Goal: Task Accomplishment & Management: Complete application form

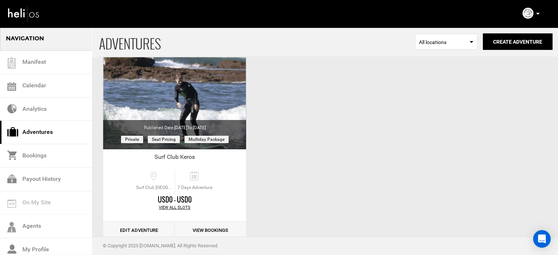
scroll to position [91, 0]
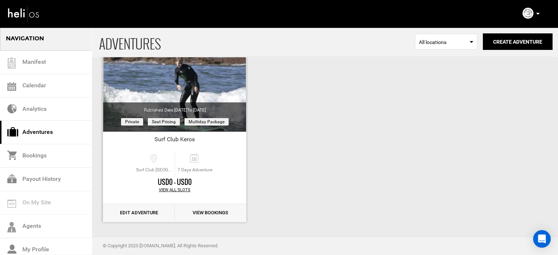
click at [147, 210] on link "Edit Adventure" at bounding box center [139, 213] width 72 height 18
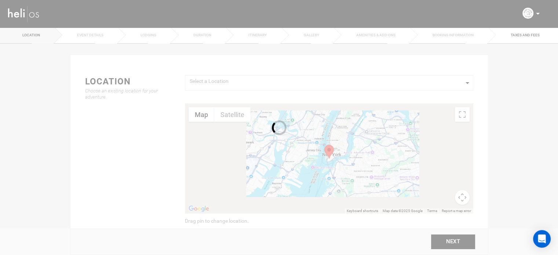
type input "Kite surfing"
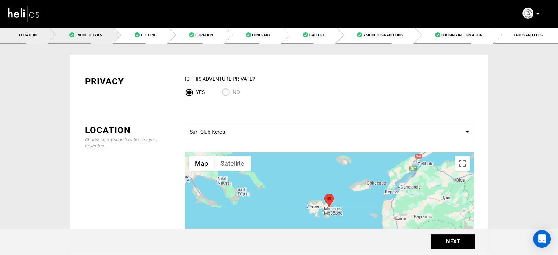
click at [96, 31] on link "Event Details" at bounding box center [81, 35] width 65 height 17
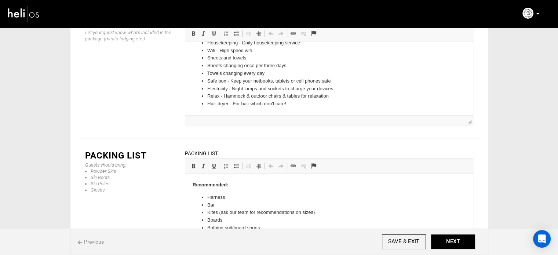
scroll to position [101, 0]
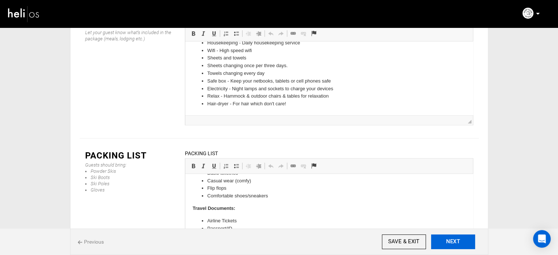
click at [451, 235] on button "NEXT" at bounding box center [453, 242] width 44 height 15
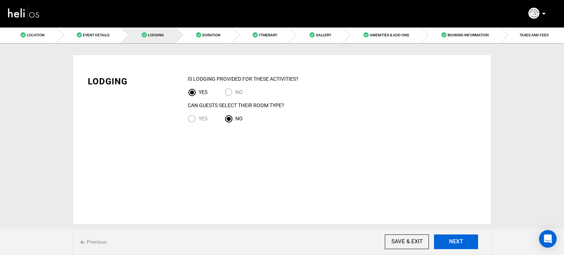
click at [451, 235] on button "NEXT" at bounding box center [456, 242] width 44 height 15
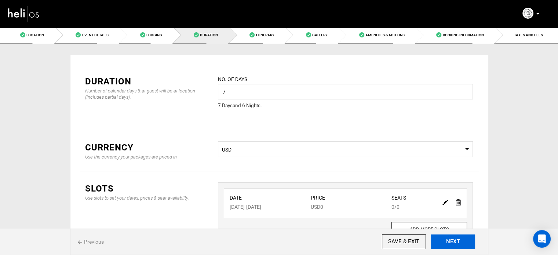
click at [448, 241] on button "NEXT" at bounding box center [453, 242] width 44 height 15
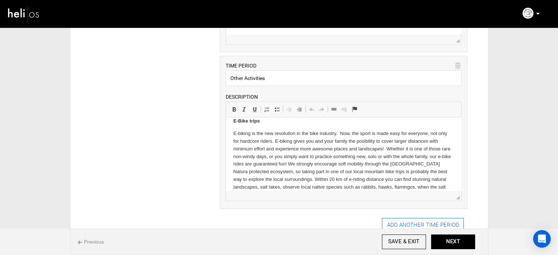
click at [407, 218] on button "ADD ANOTHER TIME PERIOD" at bounding box center [423, 225] width 82 height 15
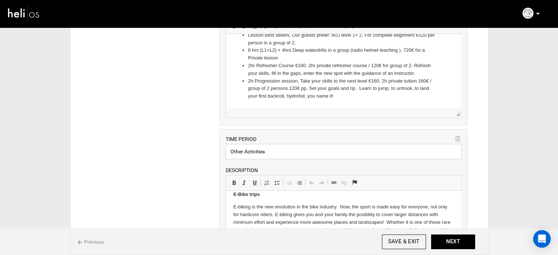
click at [248, 152] on input "Other Activities" at bounding box center [344, 151] width 236 height 15
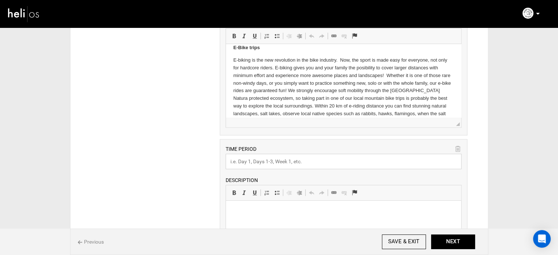
click at [247, 160] on input "text" at bounding box center [344, 161] width 236 height 15
paste input "Other Activities"
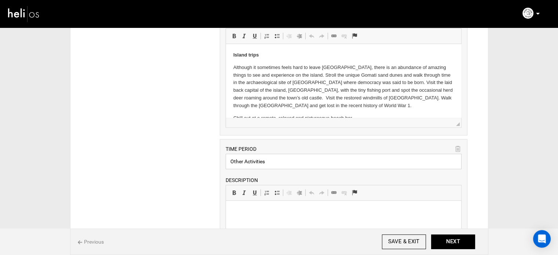
type input "Other Activities"
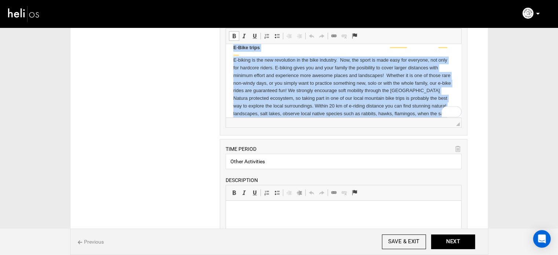
drag, startPoint x: 231, startPoint y: 54, endPoint x: 439, endPoint y: 108, distance: 214.7
copy body "Island trips Although it sometimes feels hard to leave Keros beach, there is an…"
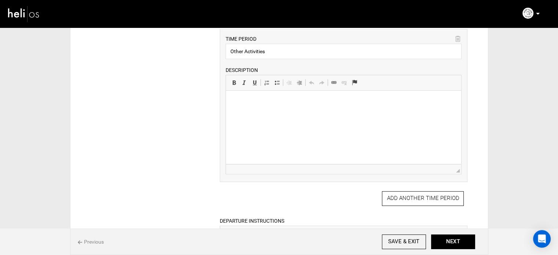
click at [266, 113] on html at bounding box center [343, 102] width 235 height 22
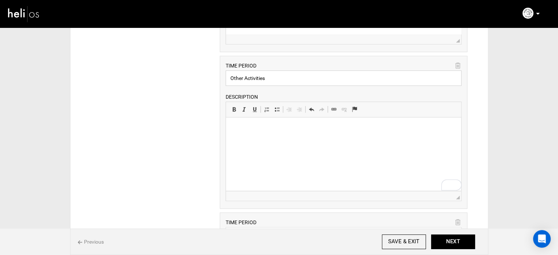
drag, startPoint x: 272, startPoint y: 76, endPoint x: 219, endPoint y: 76, distance: 53.6
click at [219, 76] on div "ARRIVAL INSTRUCTIONS Rich Text Editor, editor47 Editor toolbars Basic Styles Bo…" at bounding box center [343, 175] width 259 height 786
type input "Surf"
click at [252, 128] on p "To enrich screen reader interactions, please activate Accessibility in Grammarl…" at bounding box center [343, 129] width 221 height 8
drag, startPoint x: 242, startPoint y: 77, endPoint x: 231, endPoint y: 77, distance: 11.4
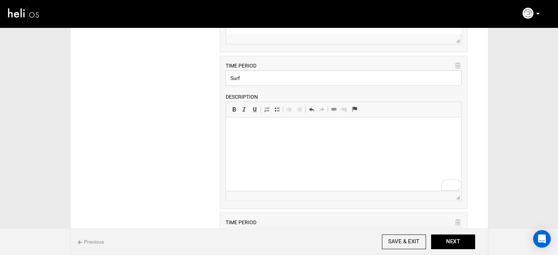
click at [231, 77] on input "Surf" at bounding box center [344, 77] width 236 height 15
paste input "Windsurfing"
type input "Windsurfing"
click at [248, 132] on p "To enrich screen reader interactions, please activate Accessibility in Grammarl…" at bounding box center [343, 129] width 221 height 8
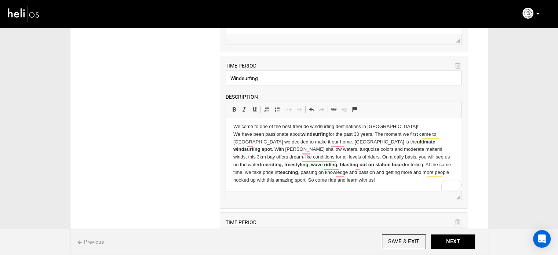
scroll to position [2, 0]
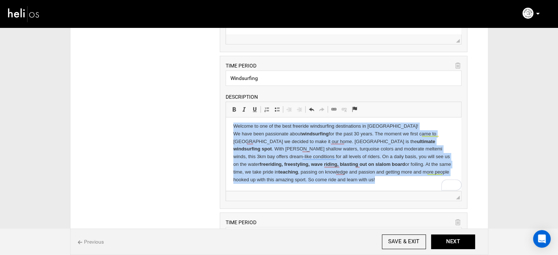
drag, startPoint x: 349, startPoint y: 181, endPoint x: 222, endPoint y: 125, distance: 138.6
click at [226, 125] on html "Welcome to one of the best freeride windsurfing destinations in Europe! We have…" at bounding box center [343, 153] width 235 height 76
click at [231, 108] on span at bounding box center [234, 109] width 6 height 6
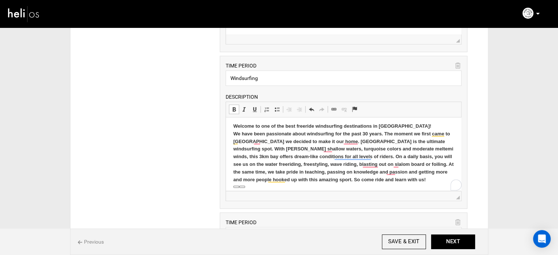
click at [231, 108] on span at bounding box center [234, 109] width 6 height 6
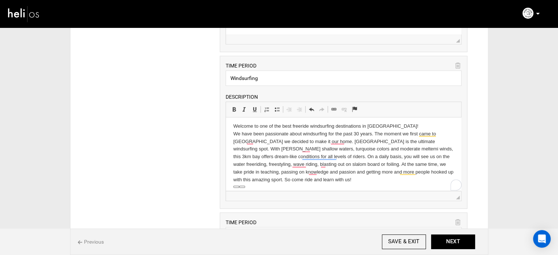
click at [331, 178] on p "Welcome to one of the best freeride windsurfing destinations in Europe! We have…" at bounding box center [343, 153] width 221 height 61
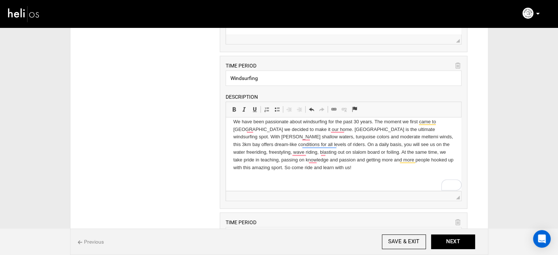
scroll to position [15, 0]
drag, startPoint x: 266, startPoint y: 179, endPoint x: 215, endPoint y: 178, distance: 51.0
click at [226, 178] on html "Welcome to one of the best freeride windsurfing destinations in Europe! We have…" at bounding box center [343, 147] width 235 height 88
click at [232, 108] on span at bounding box center [234, 109] width 6 height 6
click at [264, 179] on p "Wing Foiling" at bounding box center [343, 180] width 221 height 8
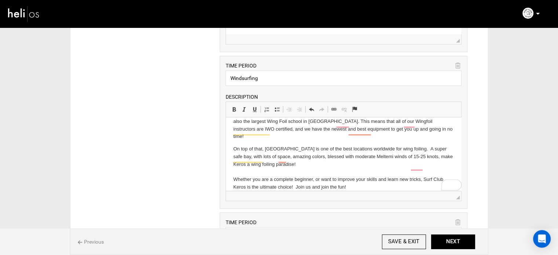
scroll to position [101, 0]
click at [356, 177] on p "On top of that, Keros bay is one of the best locations worldwide for wing foili…" at bounding box center [343, 168] width 221 height 46
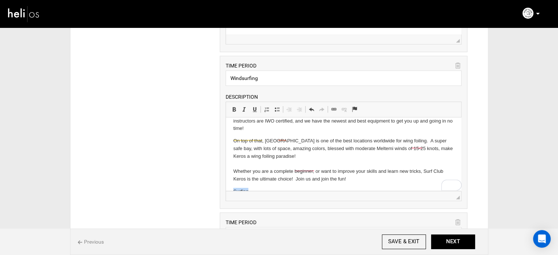
scroll to position [109, 0]
drag, startPoint x: 254, startPoint y: 187, endPoint x: 451, endPoint y: 299, distance: 226.7
click at [226, 183] on html "Welcome to one of the best freeride windsurfing destinations in Europe! We have…" at bounding box center [343, 106] width 235 height 194
click at [235, 109] on span at bounding box center [234, 109] width 6 height 6
click at [258, 188] on p "Surfing" at bounding box center [343, 192] width 221 height 8
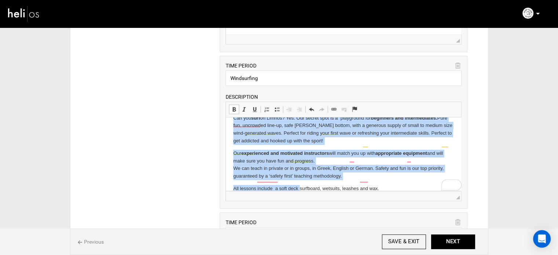
scroll to position [209, 0]
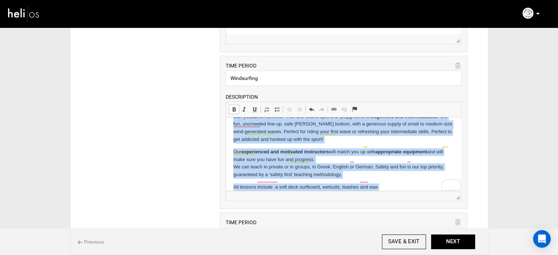
drag, startPoint x: 233, startPoint y: 141, endPoint x: 386, endPoint y: 188, distance: 159.9
click at [386, 188] on html "Welcome to one of the best freeride windsurfing destinations in Europe! We have…" at bounding box center [343, 54] width 235 height 290
click at [236, 110] on span at bounding box center [234, 109] width 6 height 6
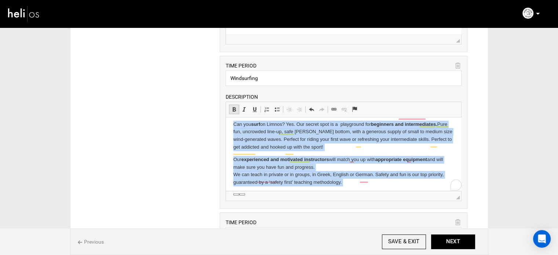
scroll to position [201, 0]
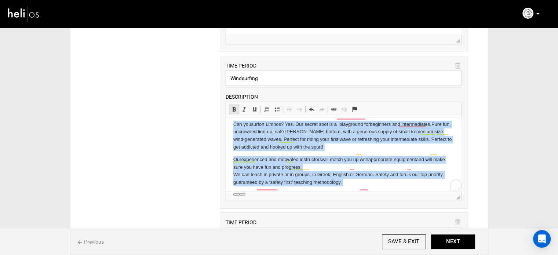
click at [236, 110] on span at bounding box center [234, 109] width 6 height 6
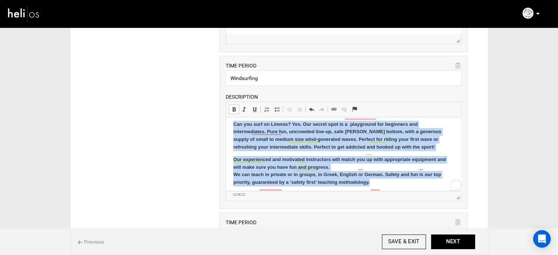
click at [235, 106] on span at bounding box center [234, 109] width 6 height 6
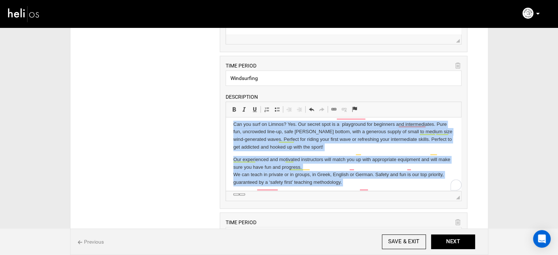
click at [386, 191] on p "All lessons include a soft deck surfboard, wetsuits, leashes and wax." at bounding box center [343, 195] width 221 height 8
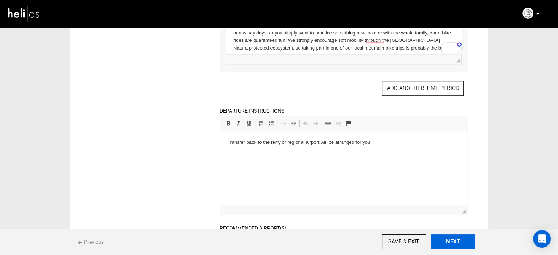
click at [449, 236] on button "NEXT" at bounding box center [453, 242] width 44 height 15
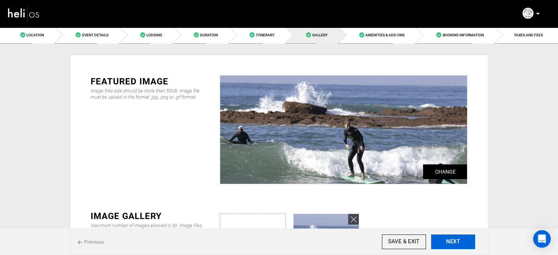
click at [451, 242] on button "NEXT" at bounding box center [453, 242] width 44 height 15
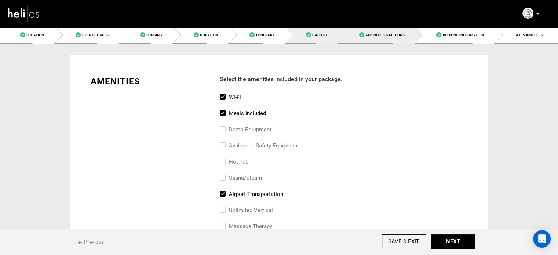
click at [327, 40] on link "Gallery" at bounding box center [312, 35] width 53 height 17
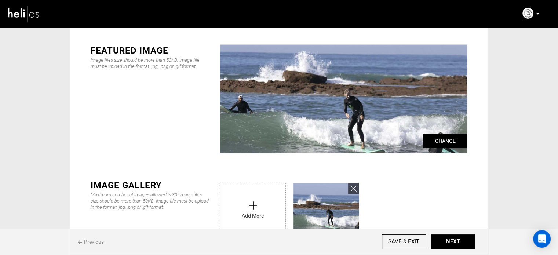
scroll to position [73, 0]
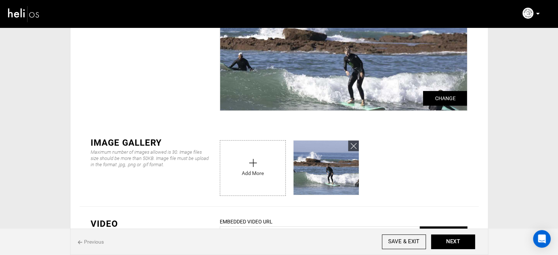
click at [258, 152] on input "file" at bounding box center [252, 166] width 65 height 51
click at [351, 144] on icon at bounding box center [354, 146] width 6 height 8
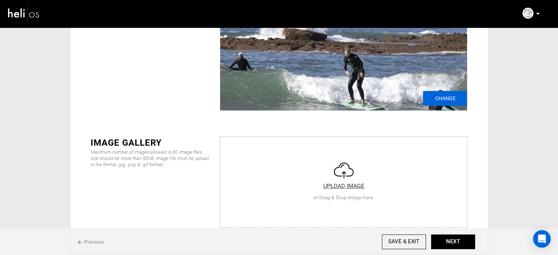
click at [446, 98] on input "Change" at bounding box center [445, 98] width 44 height 15
type input "C:\fakepath\Screenshot 2025-09-09 224409.png"
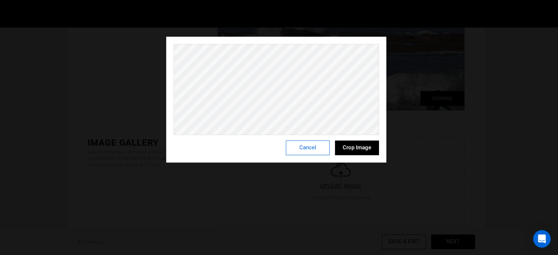
click at [313, 149] on button "Cancel" at bounding box center [308, 148] width 44 height 15
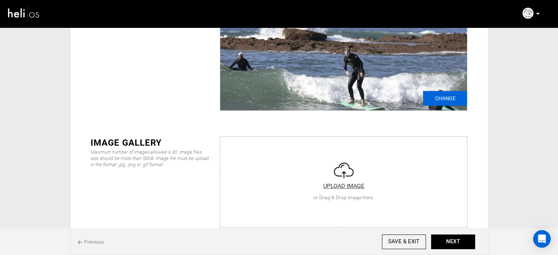
click at [440, 98] on input "Change" at bounding box center [445, 98] width 44 height 15
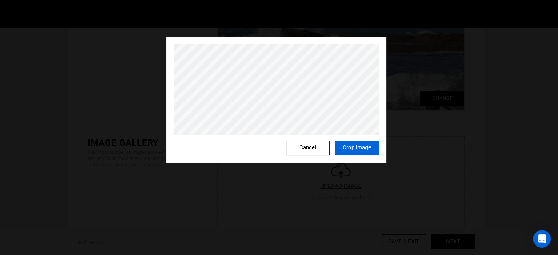
click at [355, 149] on button "Crop Image" at bounding box center [357, 148] width 44 height 15
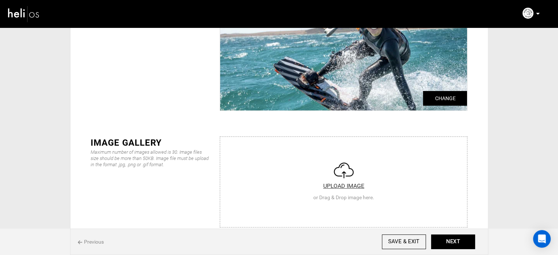
scroll to position [0, 0]
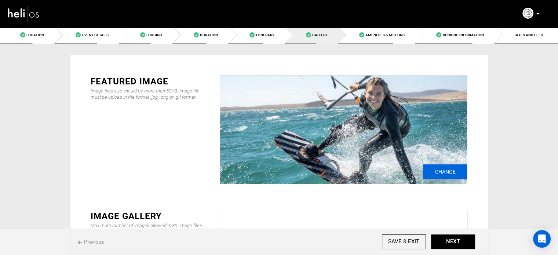
click at [425, 167] on input "Change" at bounding box center [445, 171] width 44 height 15
click at [421, 169] on img at bounding box center [343, 130] width 247 height 108
click at [429, 169] on input "Change" at bounding box center [445, 171] width 44 height 15
type input "C:\fakepath\Screenshot 2025-09-09 224221.png"
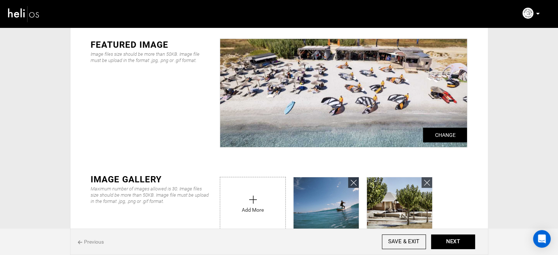
type input "C:\fakepath\Screenshot 2025-09-09 224508.png"
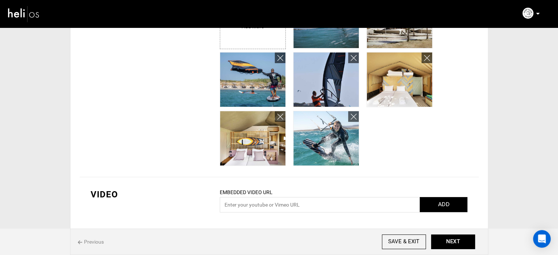
scroll to position [147, 0]
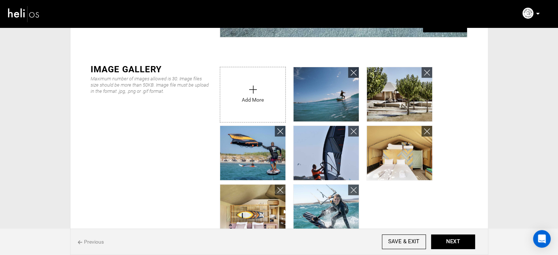
click at [248, 102] on input "file" at bounding box center [252, 92] width 65 height 51
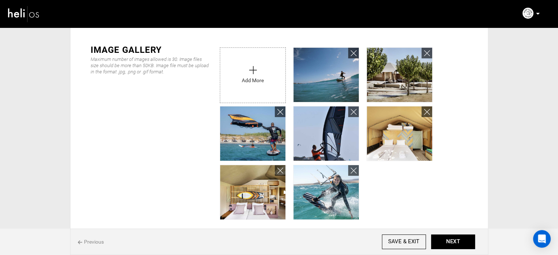
scroll to position [184, 0]
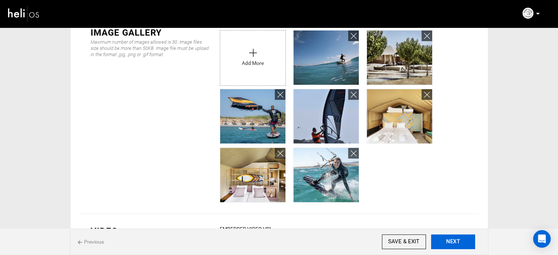
click at [458, 247] on button "NEXT" at bounding box center [453, 242] width 44 height 15
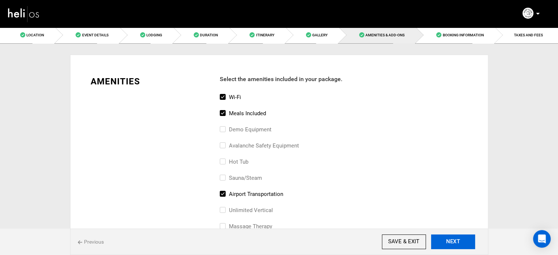
click at [448, 239] on button "NEXT" at bounding box center [453, 242] width 44 height 15
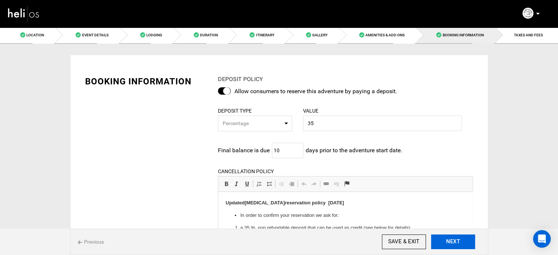
click at [448, 239] on button "NEXT" at bounding box center [453, 242] width 44 height 15
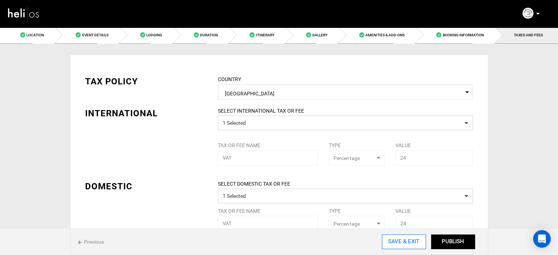
click at [414, 244] on input "SAVE & EXIT" at bounding box center [404, 242] width 44 height 15
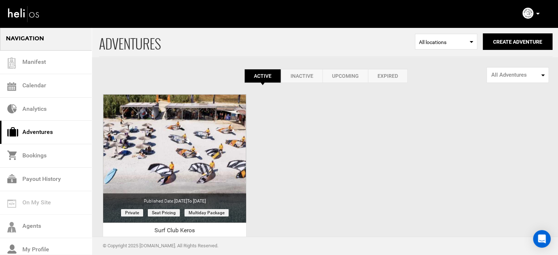
click at [537, 13] on icon at bounding box center [538, 14] width 4 height 2
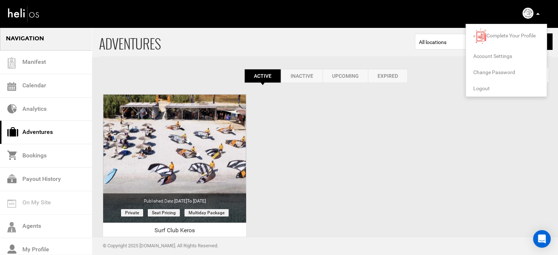
click at [486, 86] on span "Logout" at bounding box center [482, 89] width 17 height 6
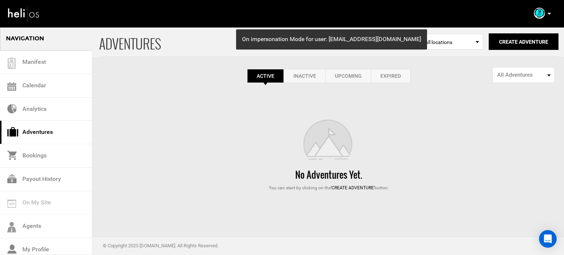
click at [399, 73] on link "Expired" at bounding box center [391, 76] width 40 height 14
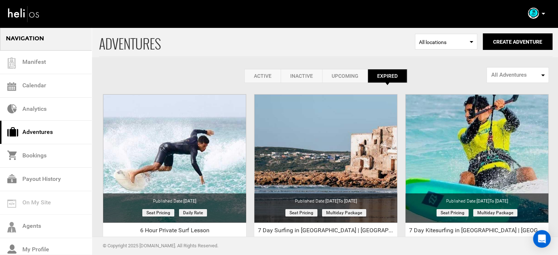
click at [258, 73] on link "Active" at bounding box center [262, 76] width 36 height 14
